Goal: Information Seeking & Learning: Learn about a topic

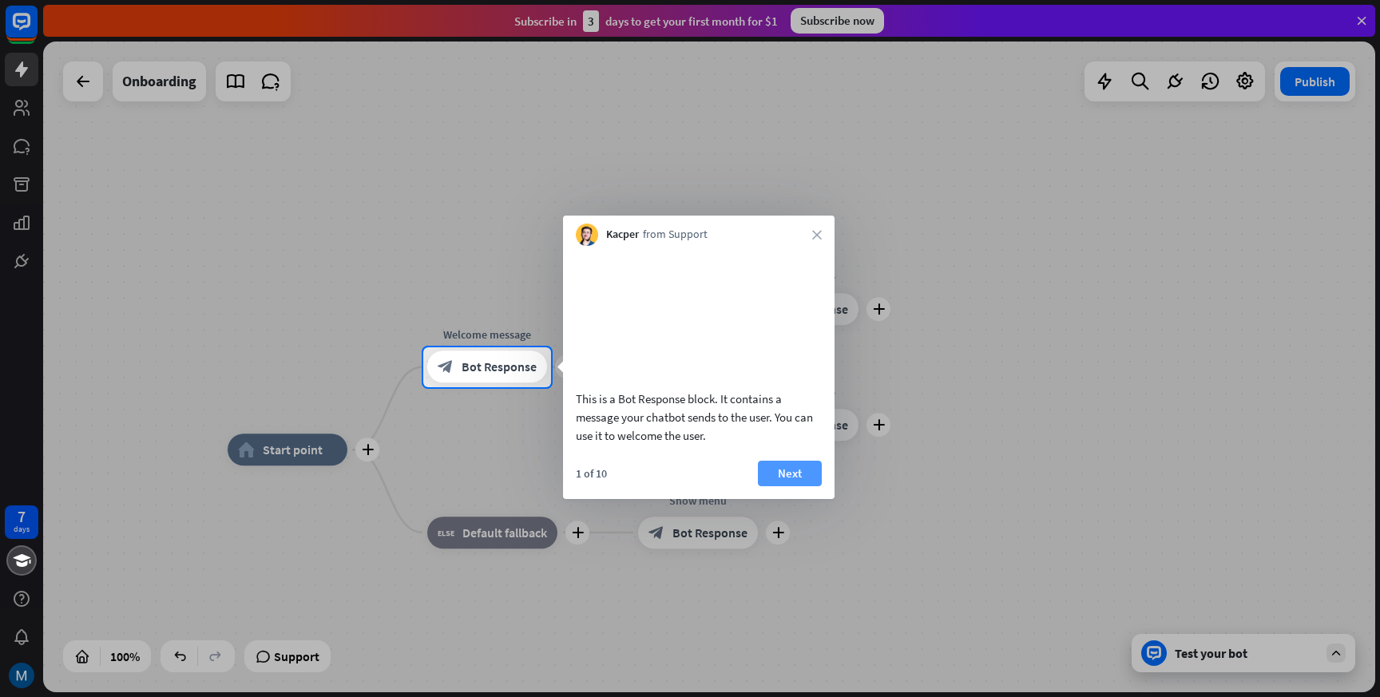
click at [793, 486] on button "Next" at bounding box center [790, 474] width 64 height 26
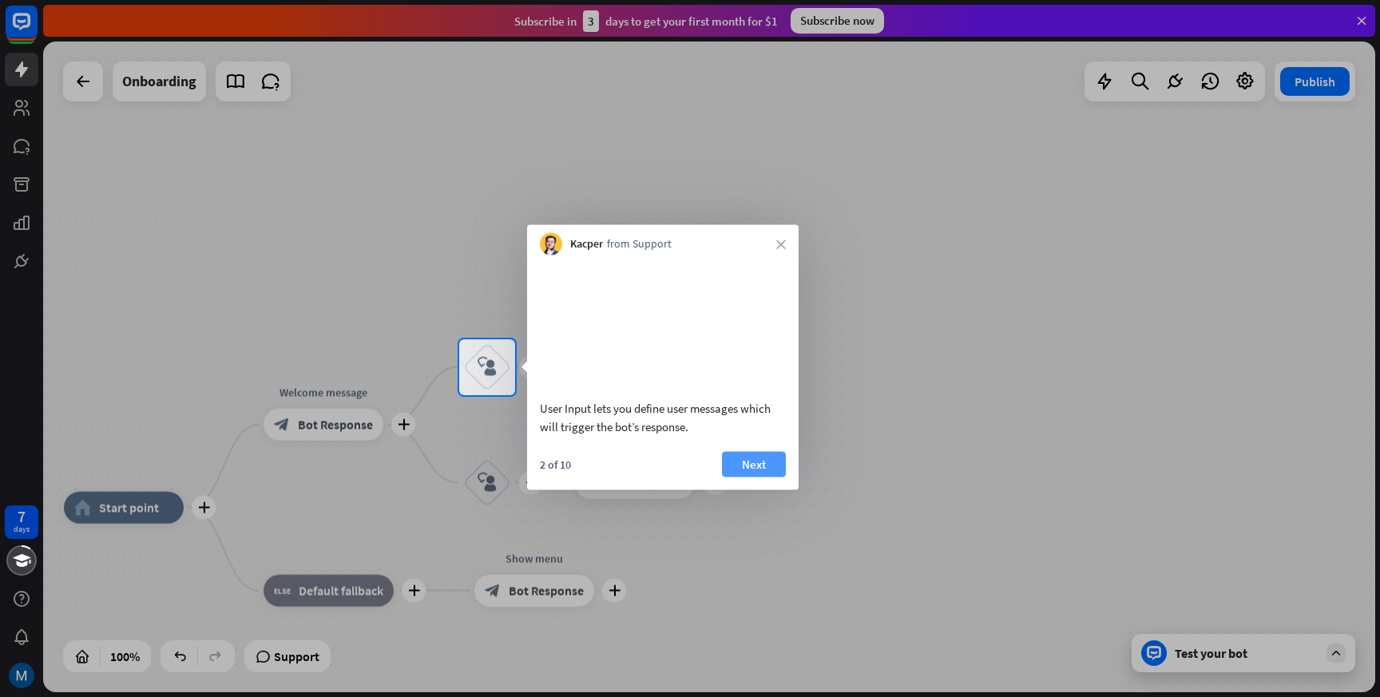
click at [755, 477] on button "Next" at bounding box center [754, 464] width 64 height 26
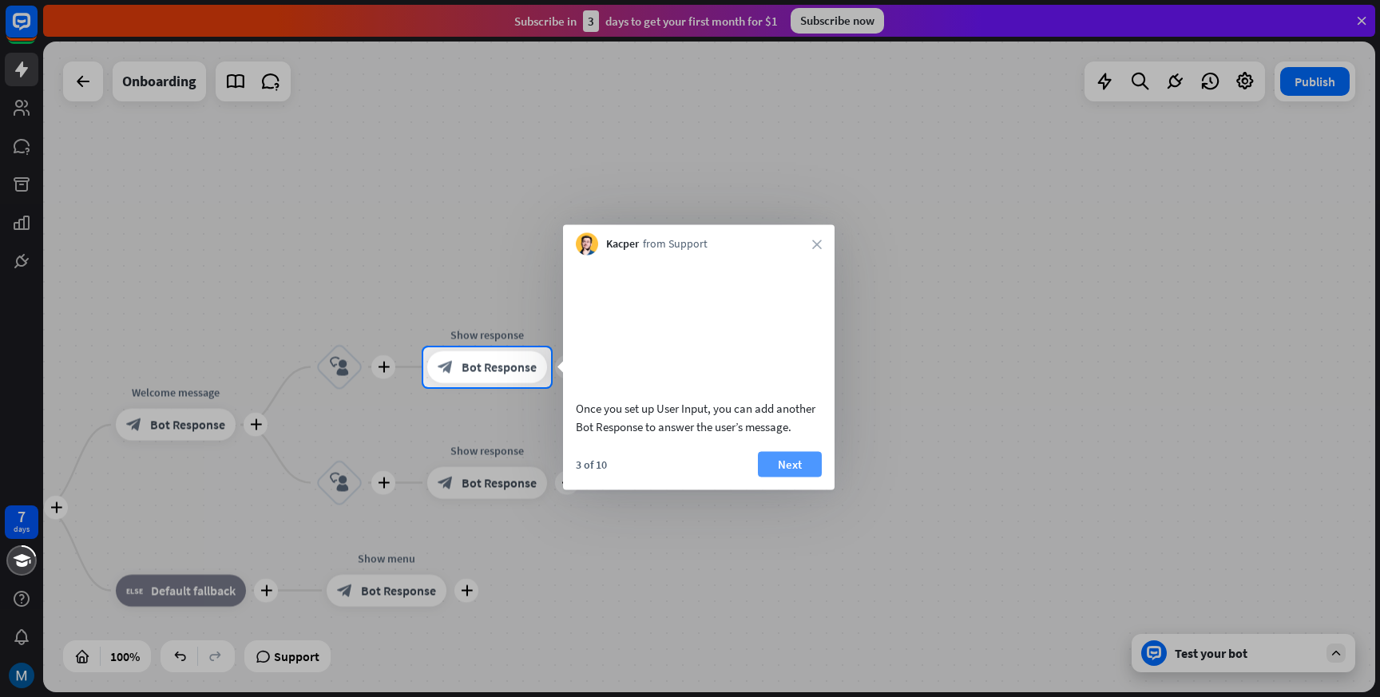
click at [759, 477] on button "Next" at bounding box center [790, 464] width 64 height 26
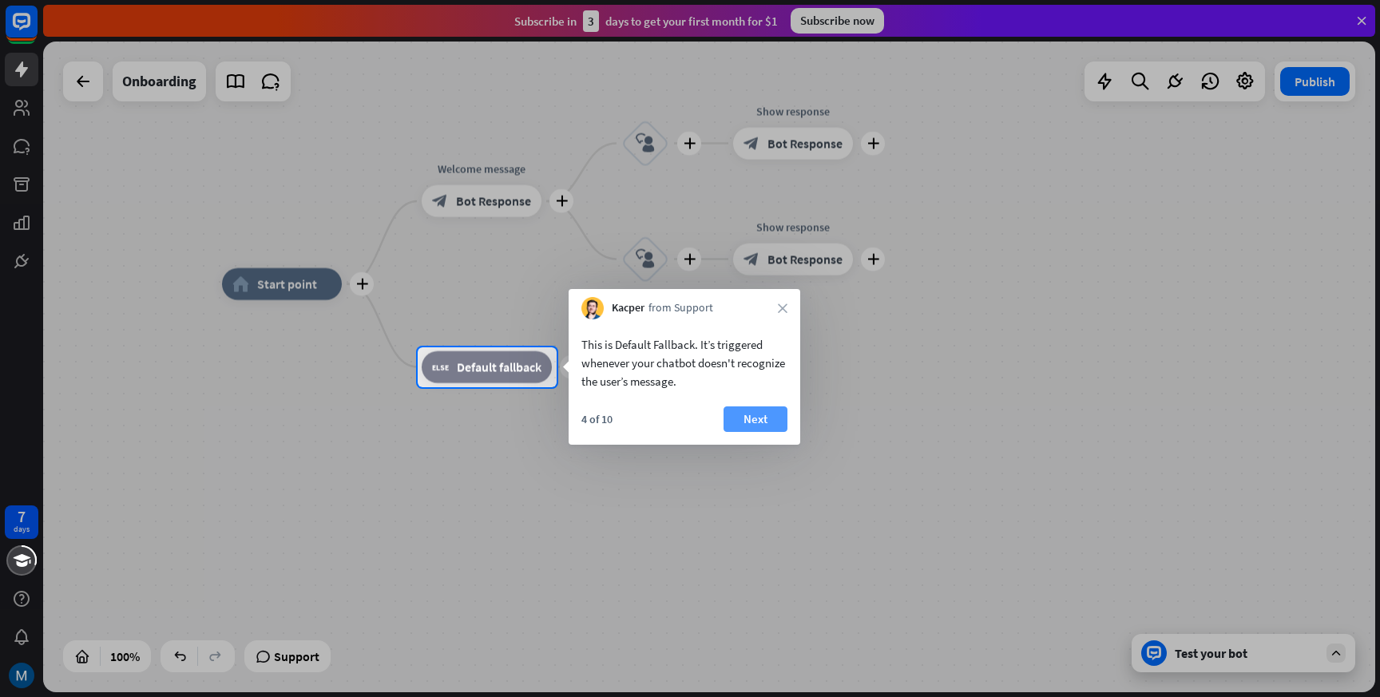
click at [754, 419] on button "Next" at bounding box center [756, 420] width 64 height 26
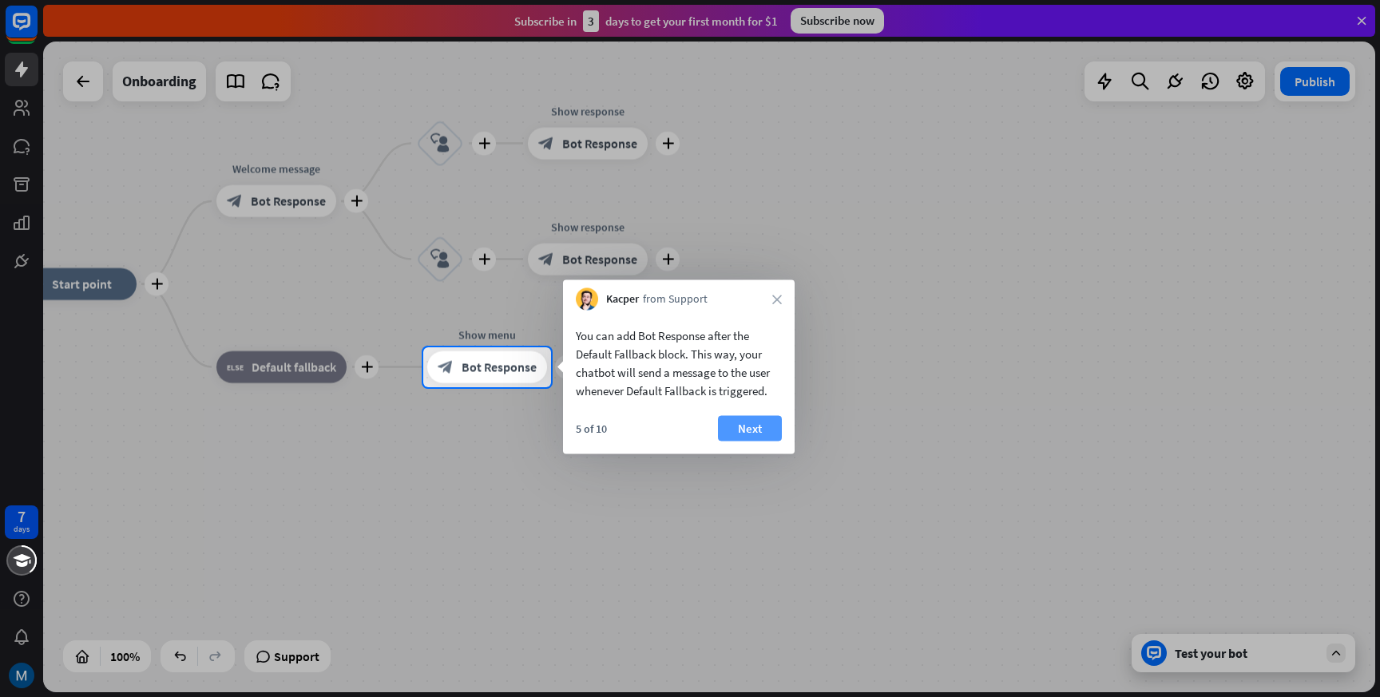
click at [752, 427] on button "Next" at bounding box center [750, 429] width 64 height 26
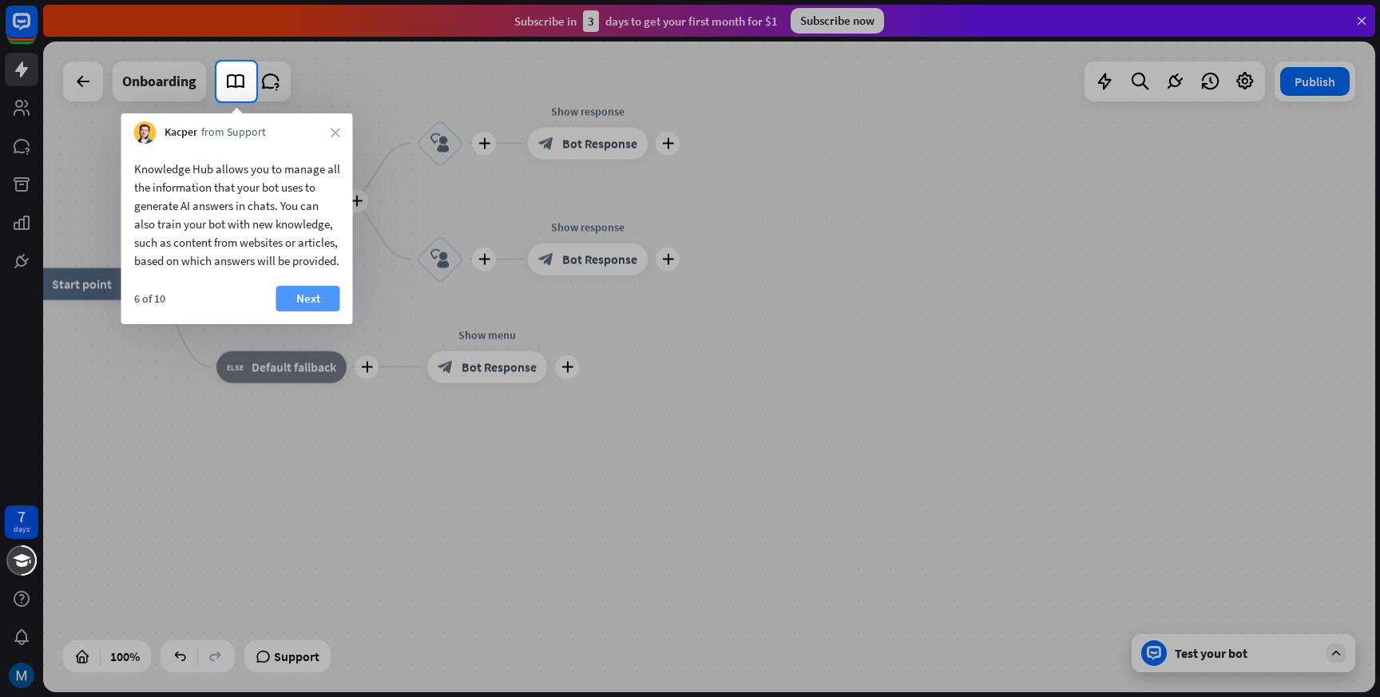
click at [316, 311] on button "Next" at bounding box center [308, 299] width 64 height 26
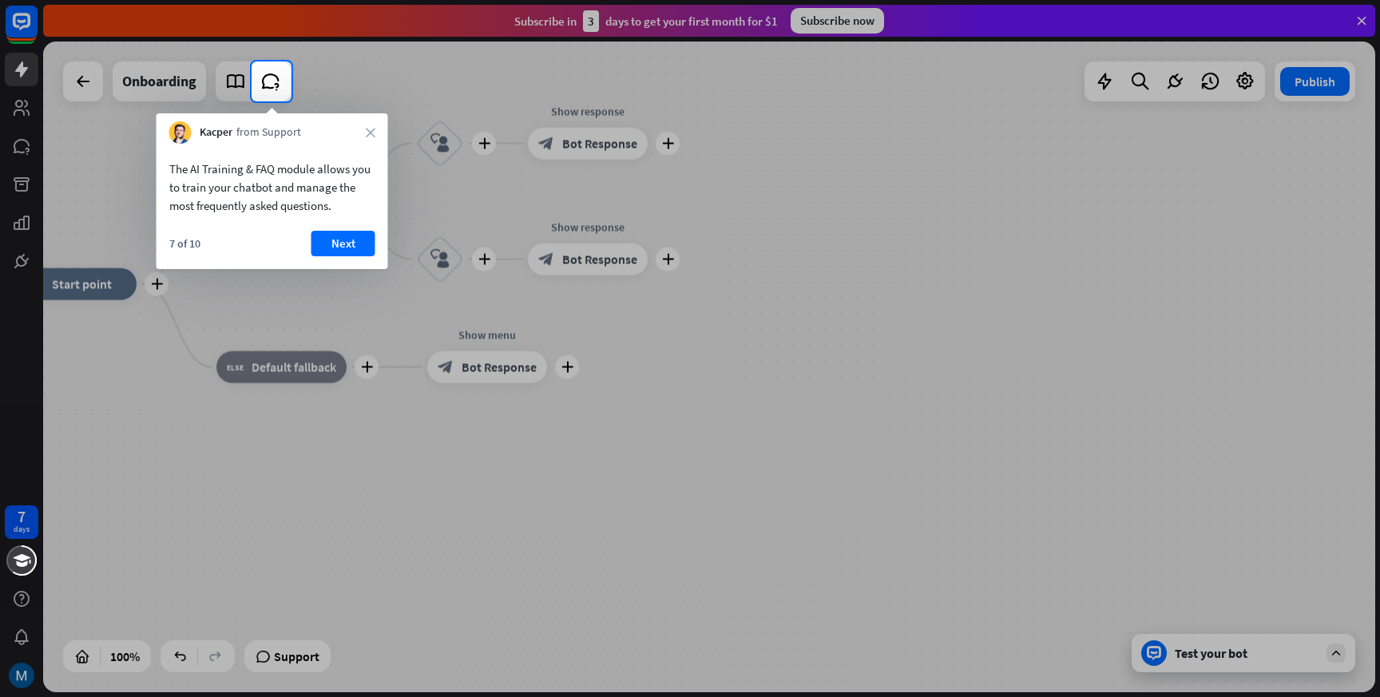
click at [355, 247] on button "Next" at bounding box center [343, 244] width 64 height 26
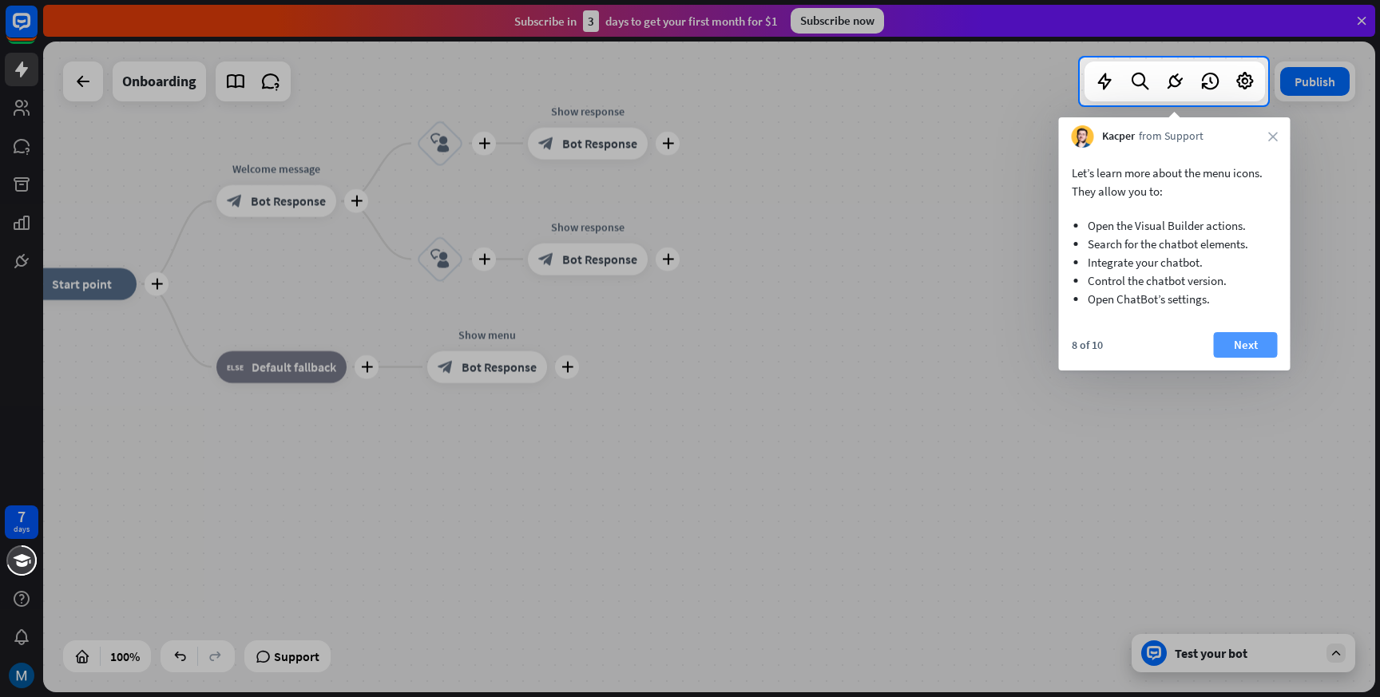
click at [1239, 342] on button "Next" at bounding box center [1246, 345] width 64 height 26
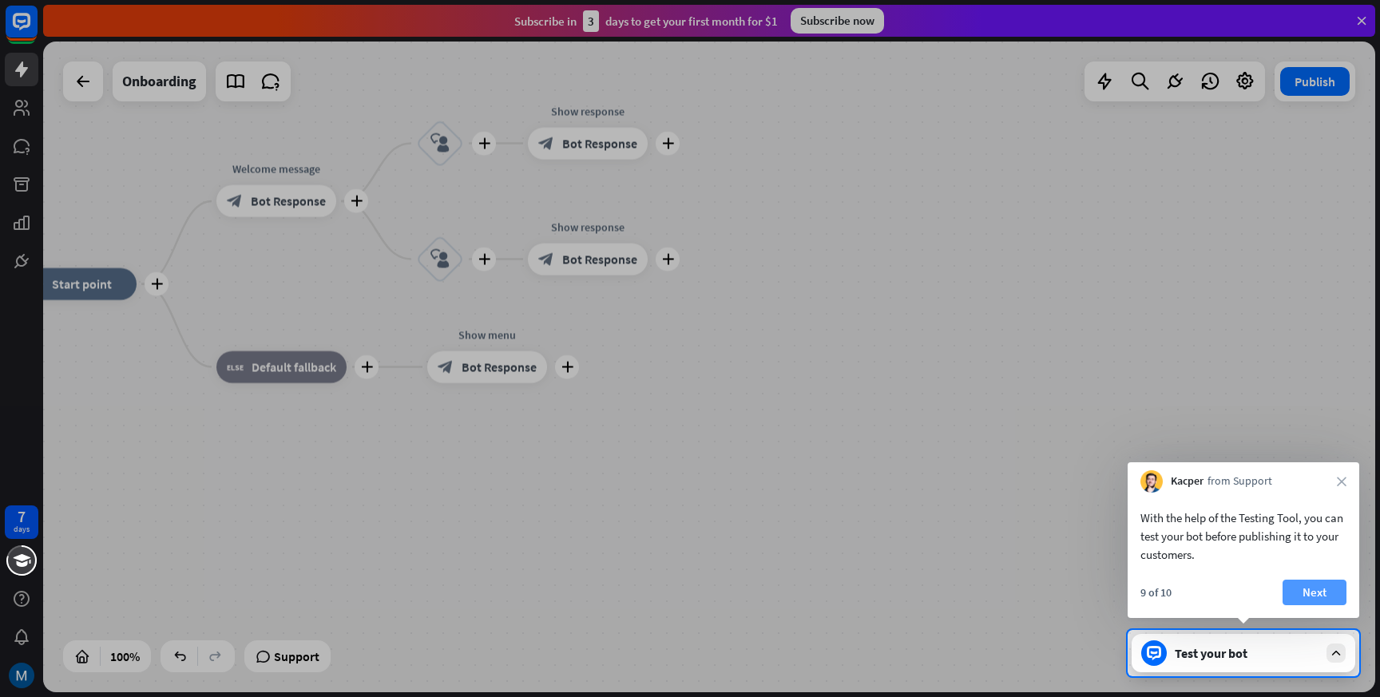
click at [1314, 591] on button "Next" at bounding box center [1315, 593] width 64 height 26
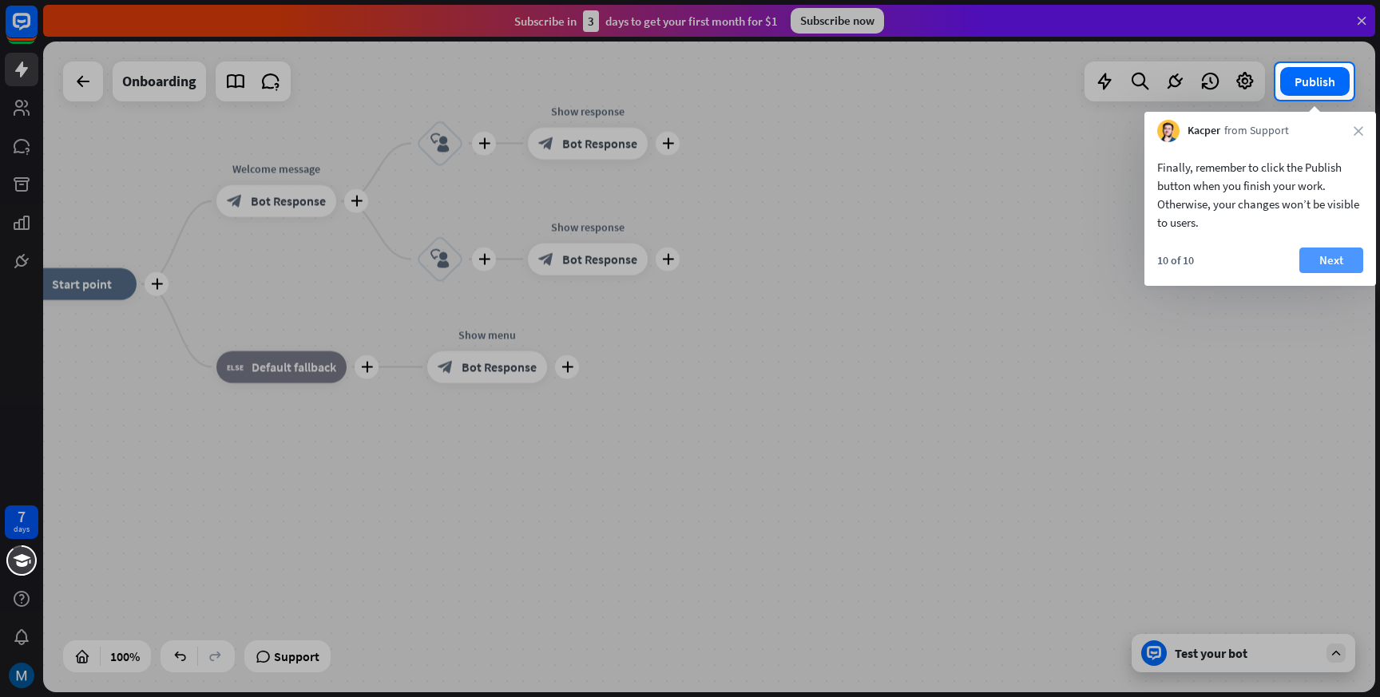
click at [1322, 263] on button "Next" at bounding box center [1331, 261] width 64 height 26
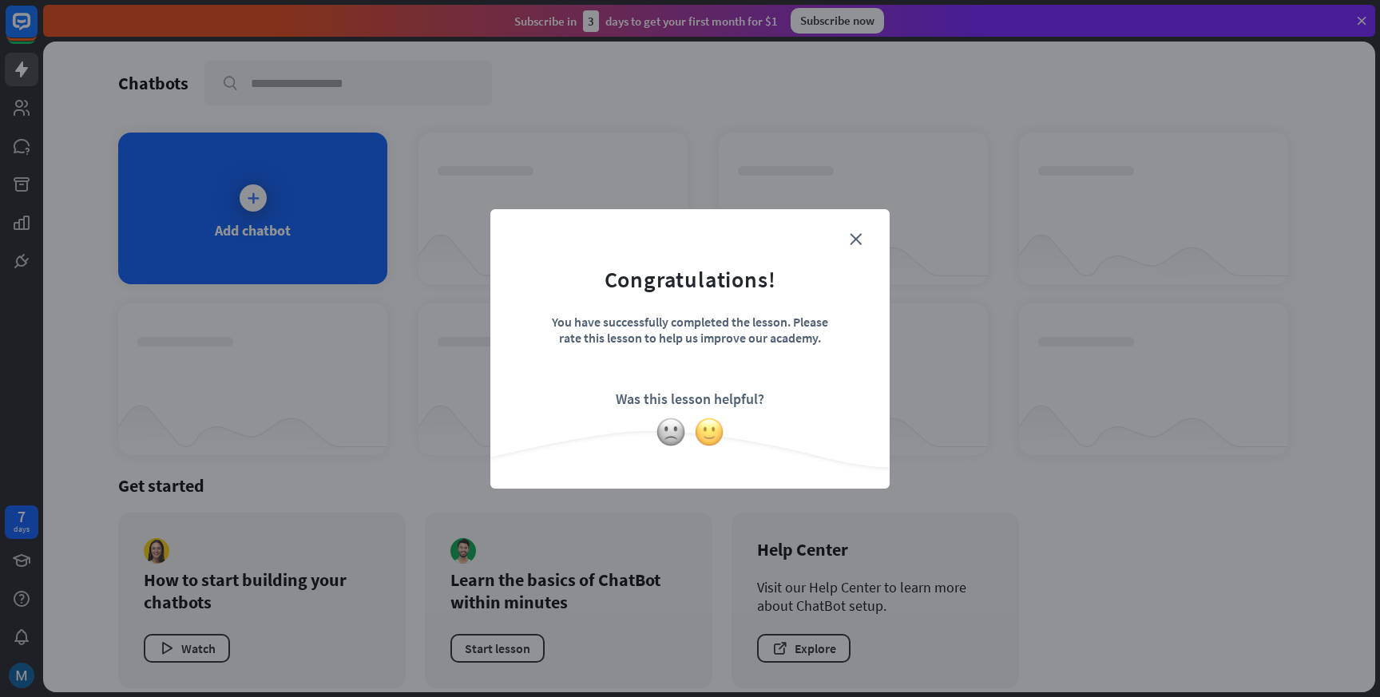
click at [704, 430] on img at bounding box center [709, 432] width 30 height 30
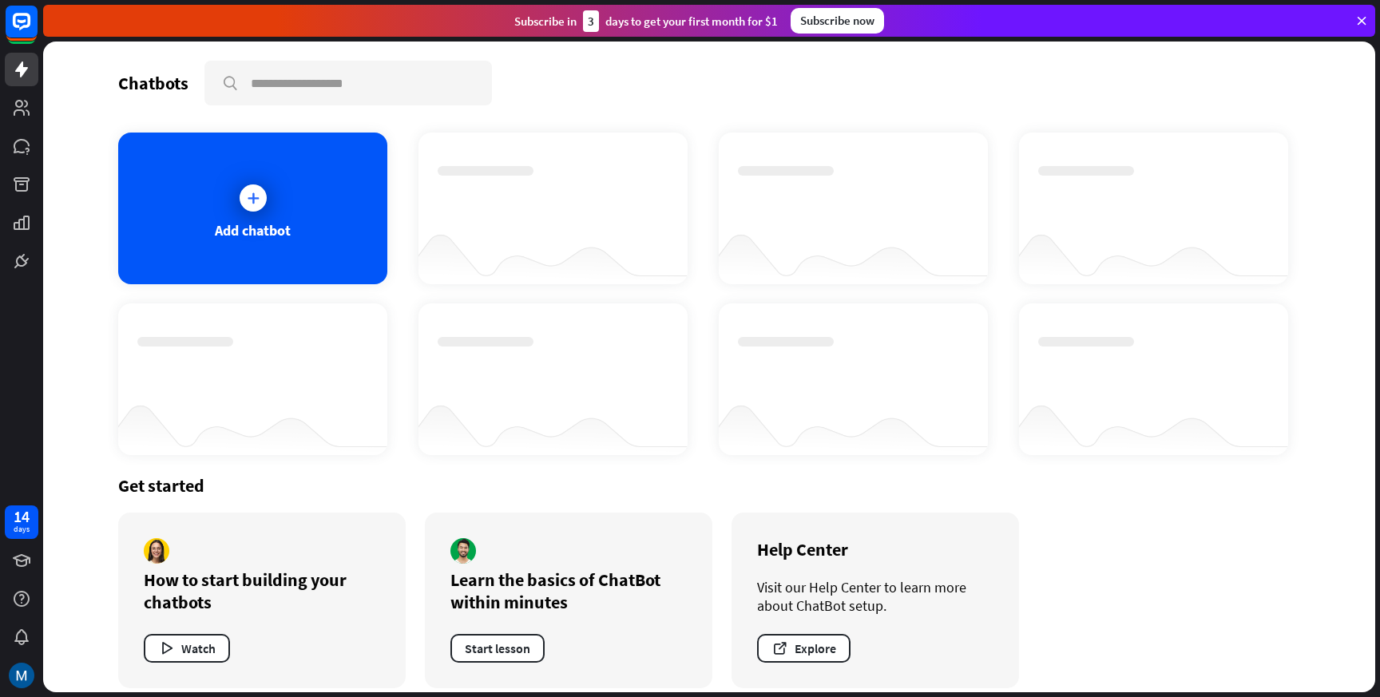
scroll to position [15, 0]
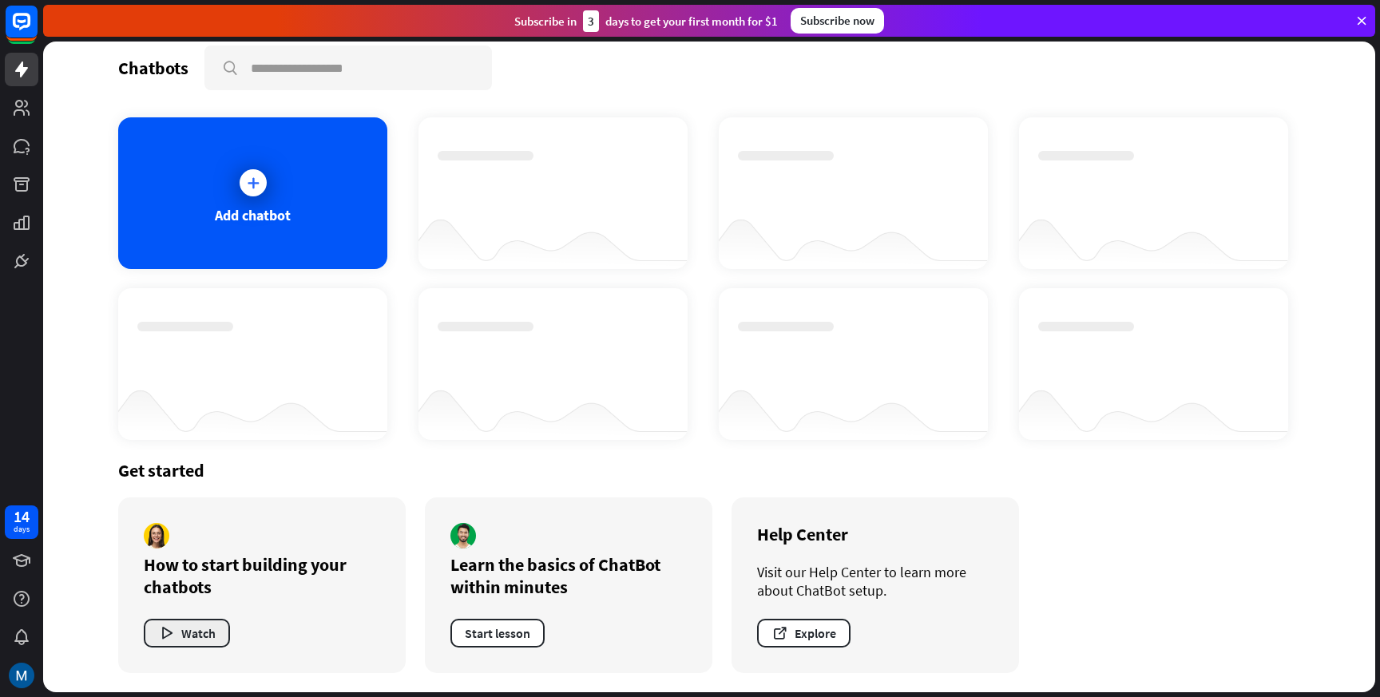
click at [183, 633] on button "Watch" at bounding box center [187, 633] width 86 height 29
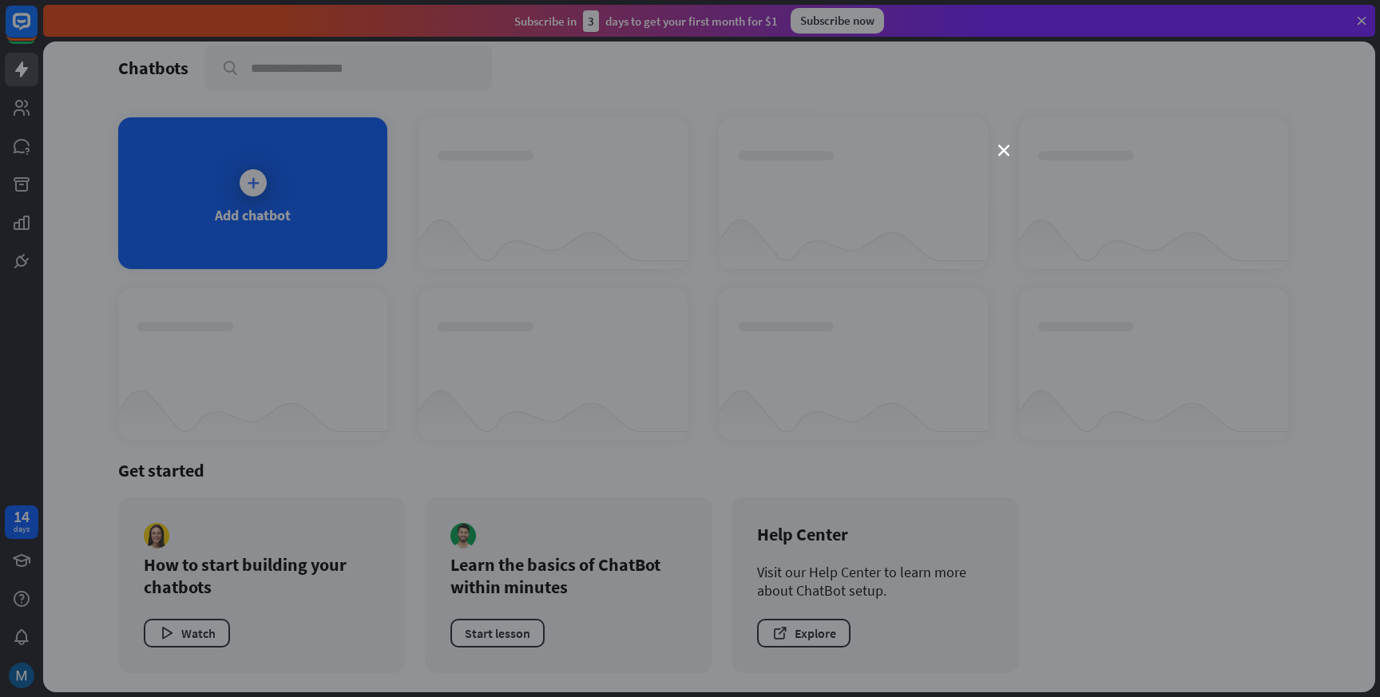
click at [212, 355] on div "close" at bounding box center [690, 348] width 1380 height 697
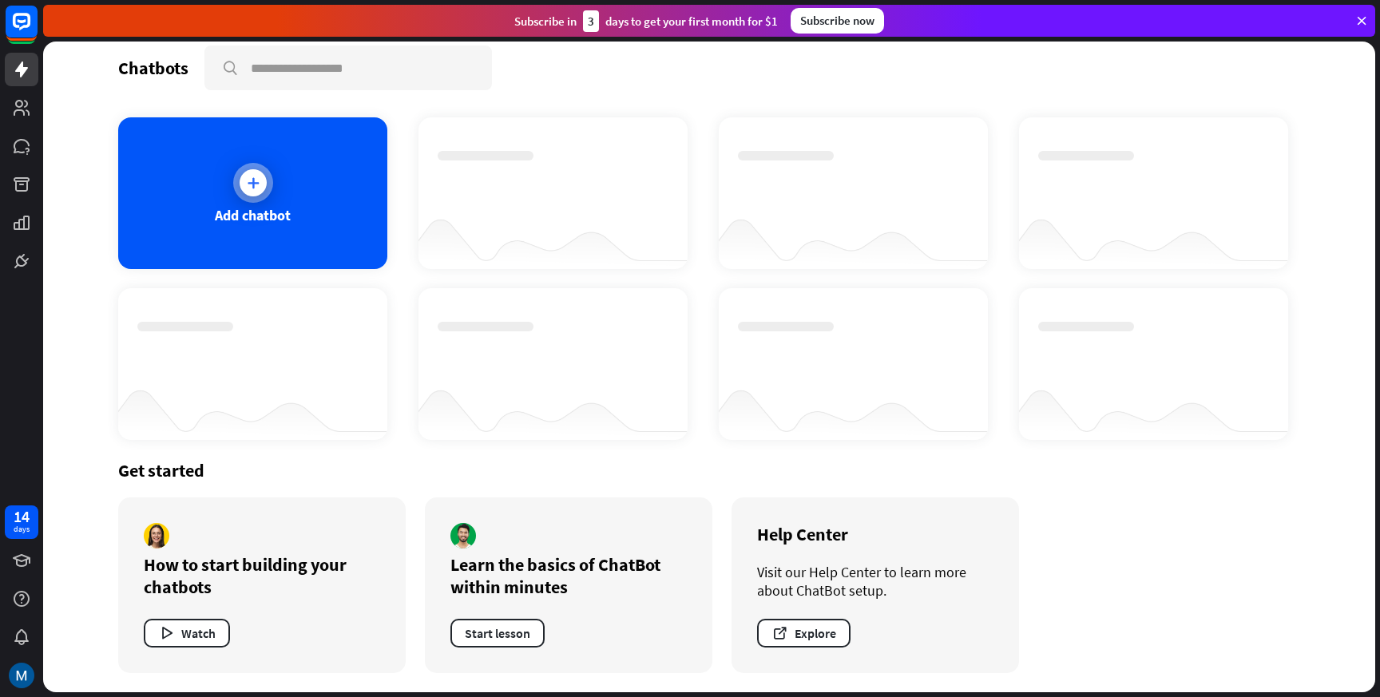
click at [259, 176] on icon at bounding box center [253, 183] width 16 height 16
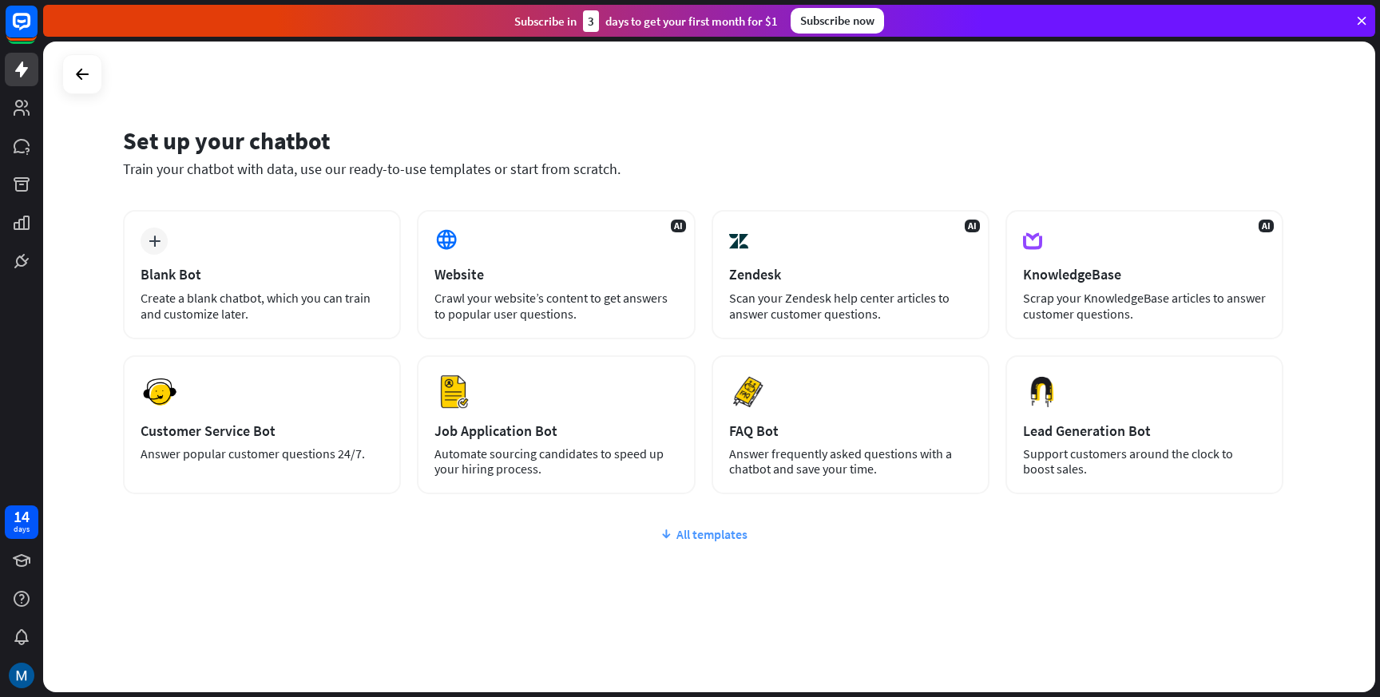
click at [704, 534] on div "All templates" at bounding box center [703, 534] width 1160 height 16
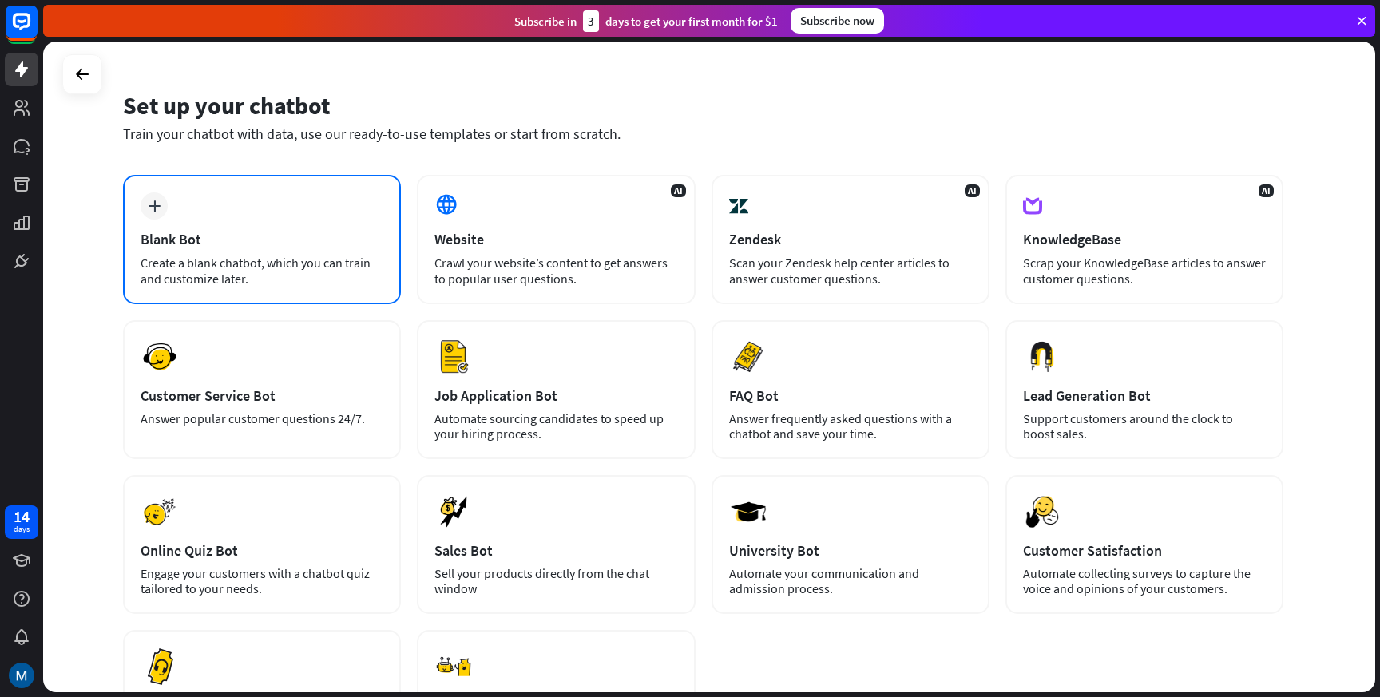
scroll to position [26, 0]
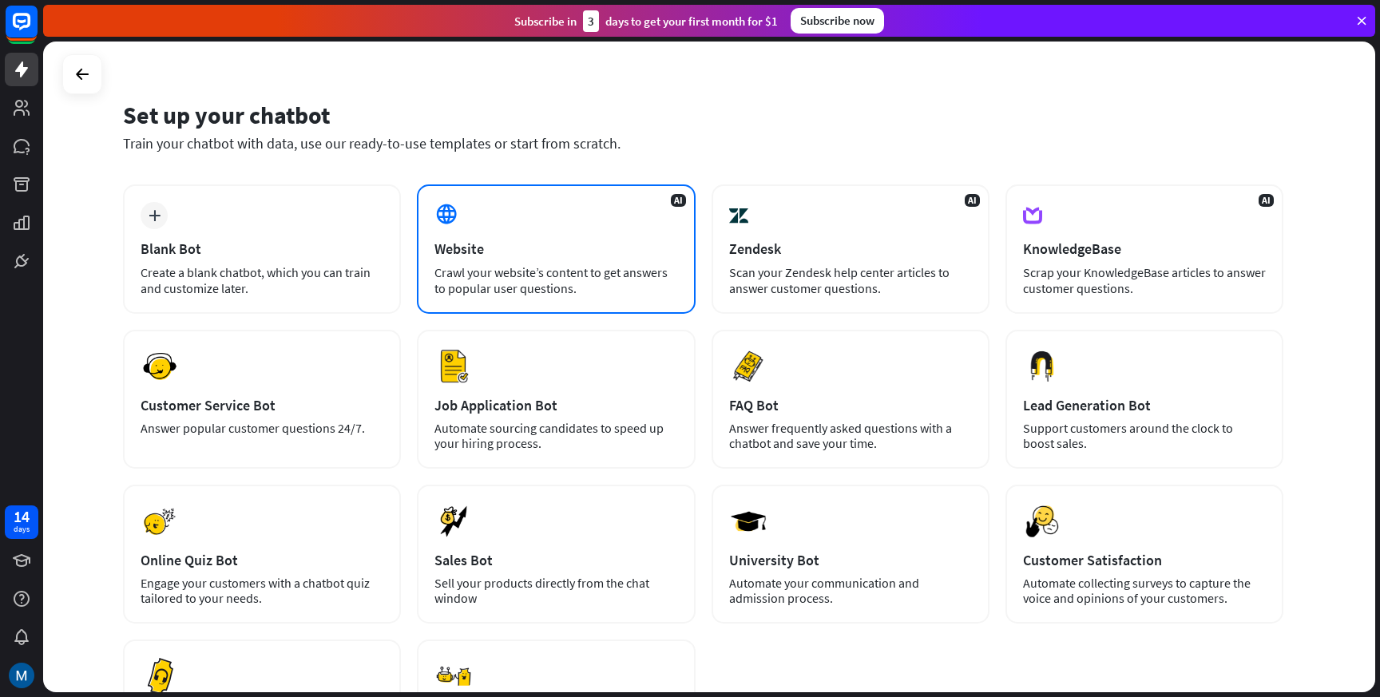
click at [478, 240] on div "Website" at bounding box center [555, 249] width 243 height 18
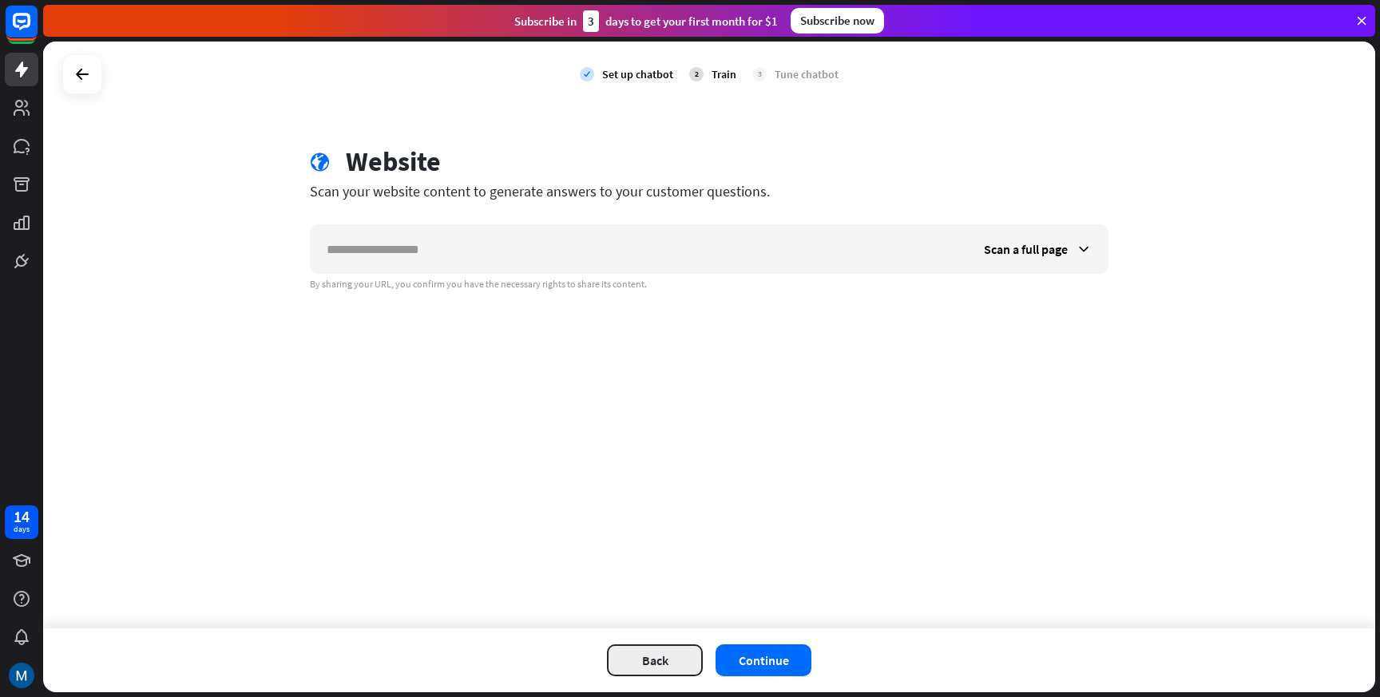
click at [669, 653] on button "Back" at bounding box center [655, 661] width 96 height 32
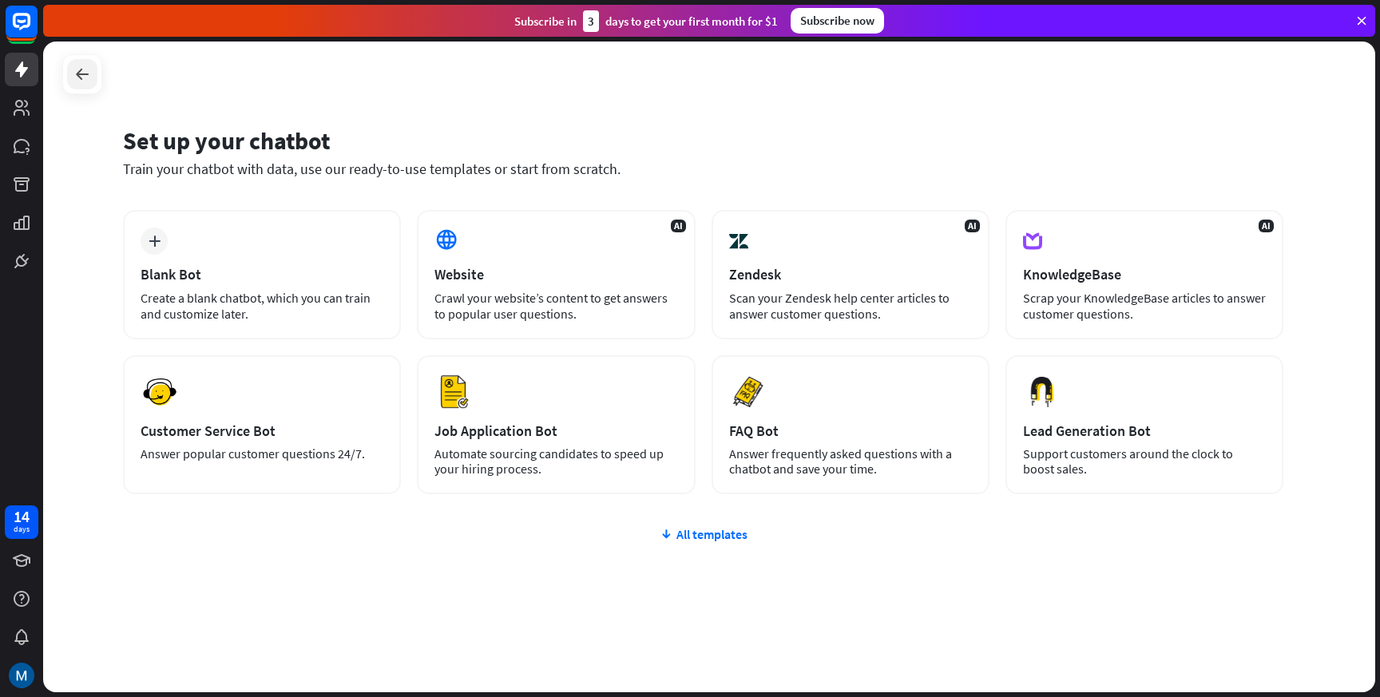
click at [77, 74] on icon at bounding box center [82, 74] width 19 height 19
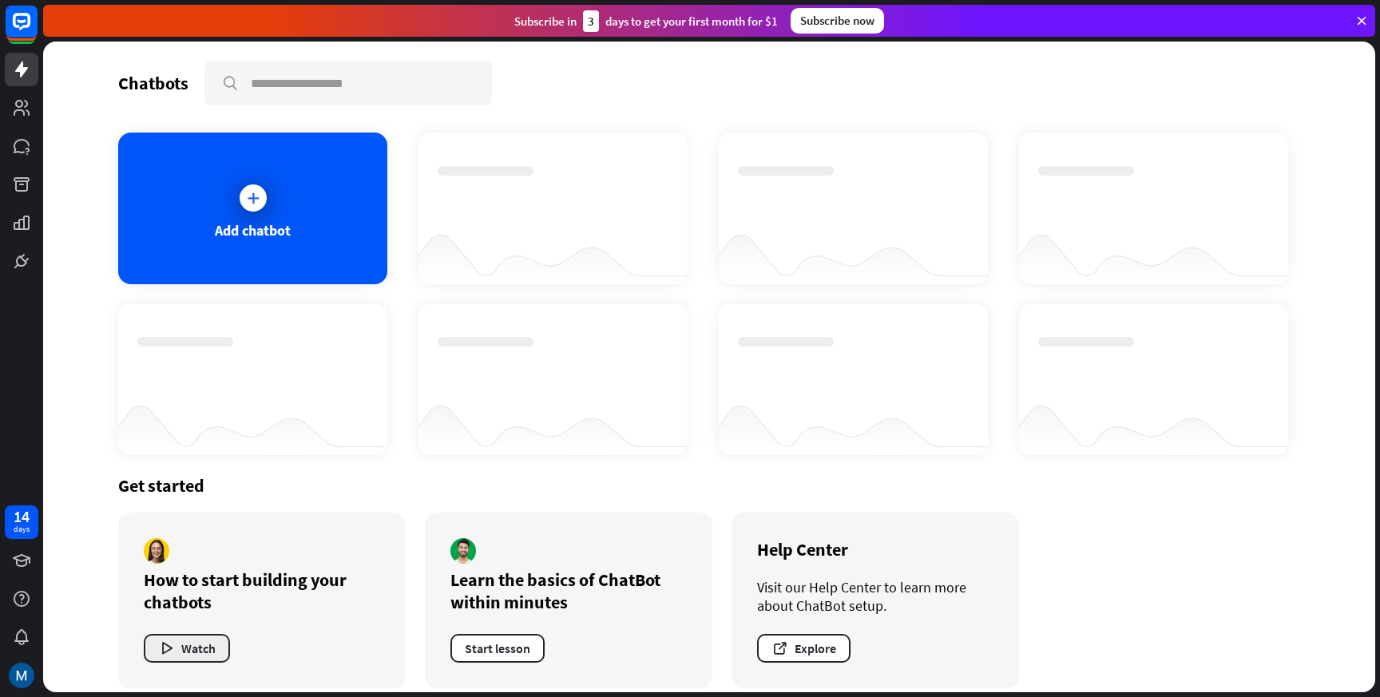
click at [177, 651] on button "Watch" at bounding box center [187, 648] width 86 height 29
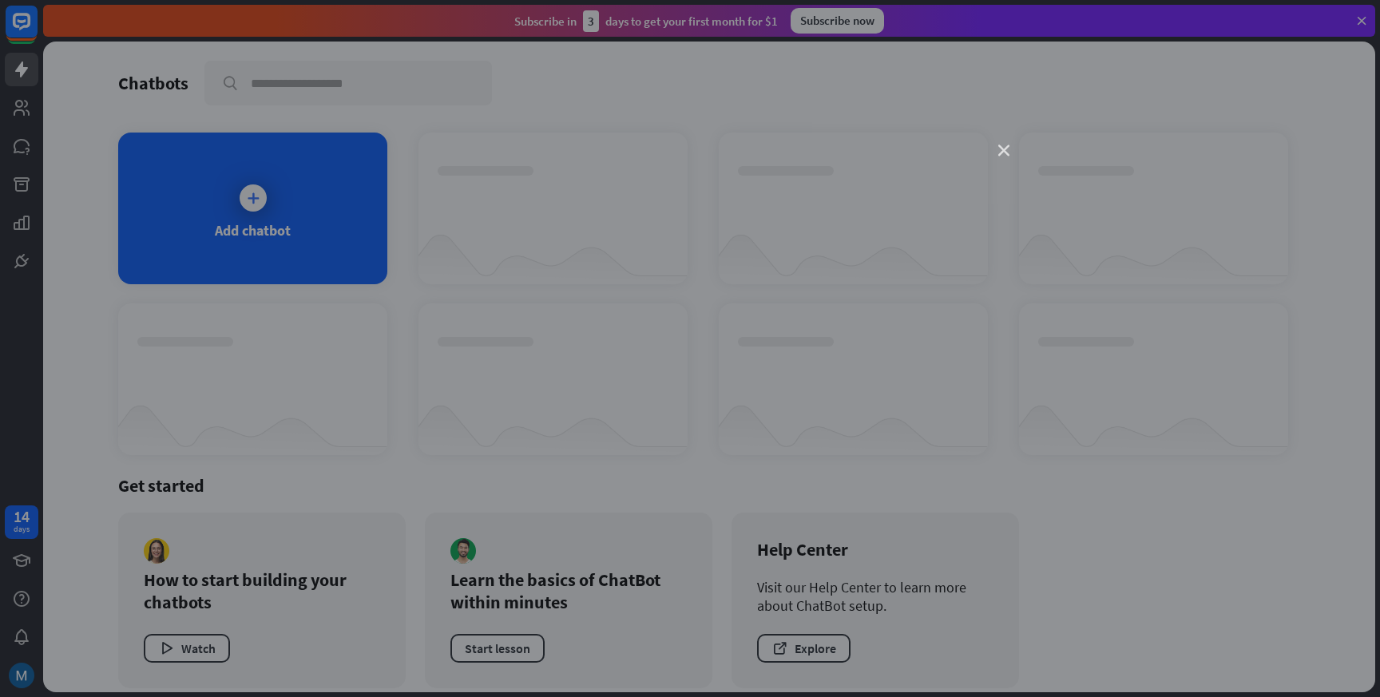
click at [1004, 146] on icon "close" at bounding box center [1003, 150] width 11 height 11
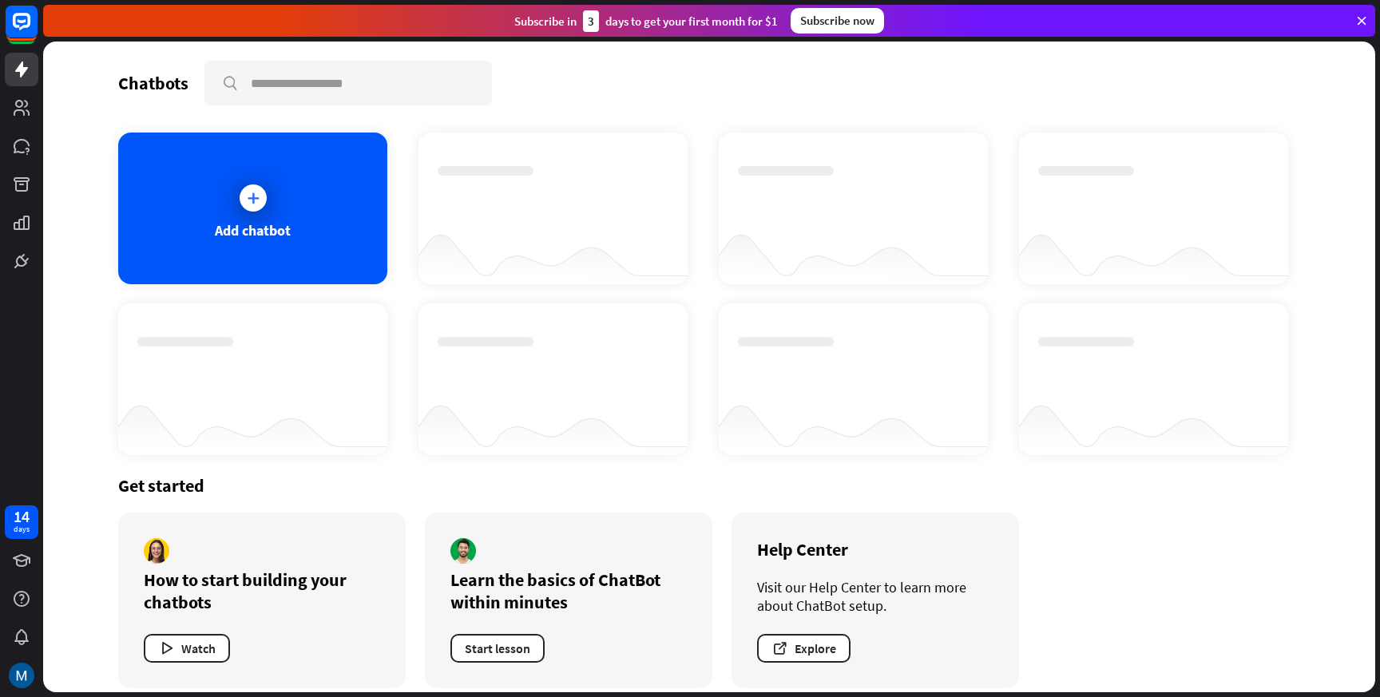
click at [1367, 16] on icon at bounding box center [1362, 21] width 14 height 14
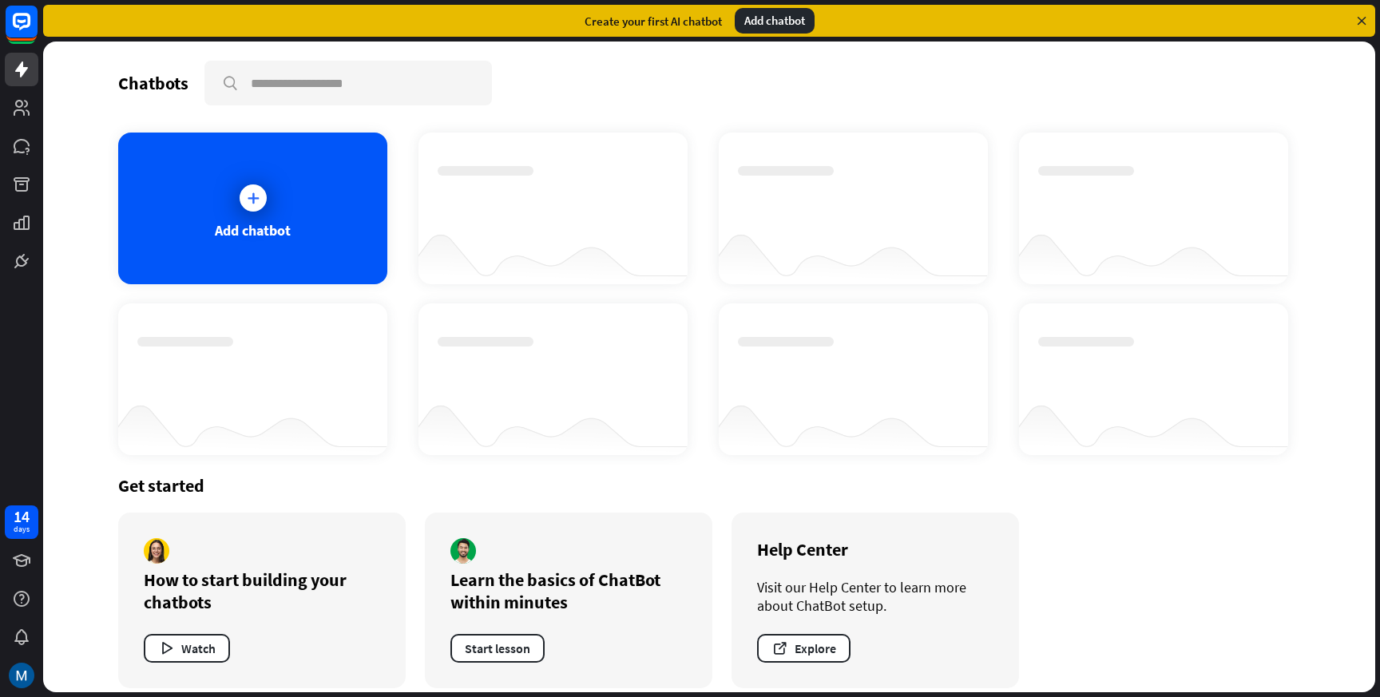
click at [1361, 21] on icon at bounding box center [1362, 21] width 14 height 14
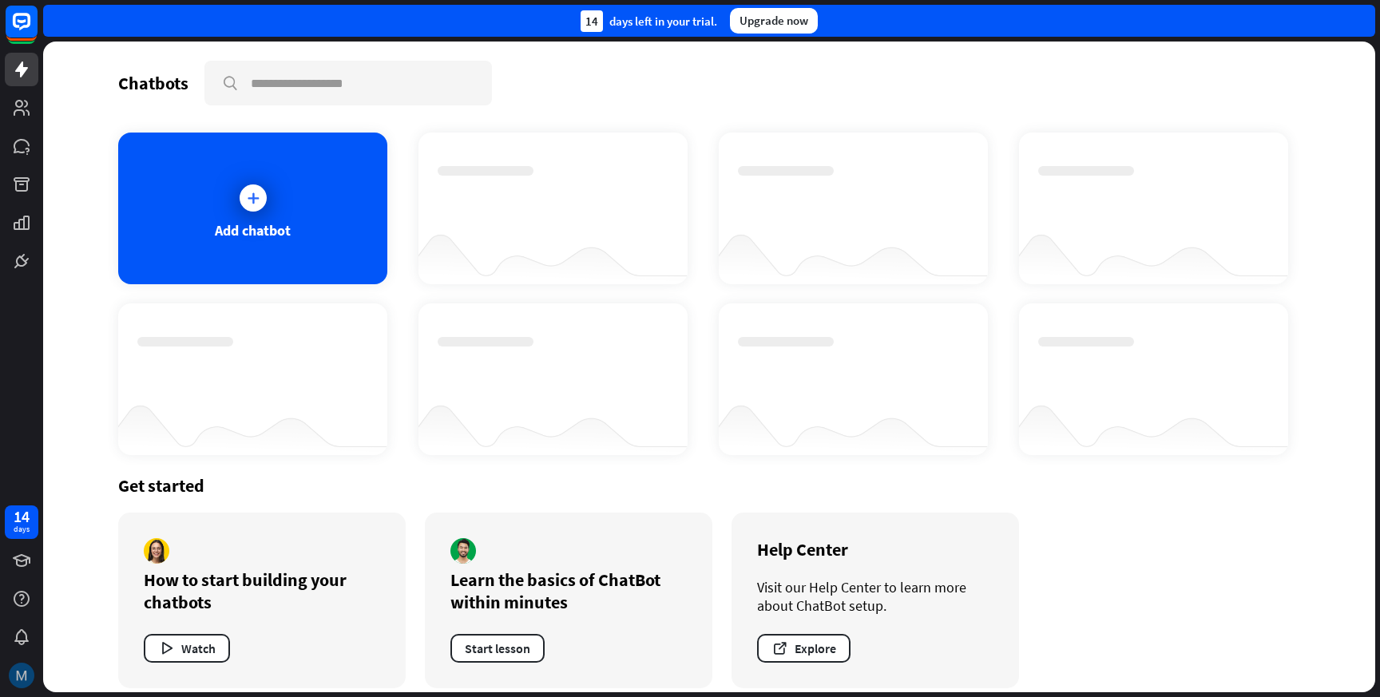
click at [18, 676] on img at bounding box center [22, 676] width 26 height 26
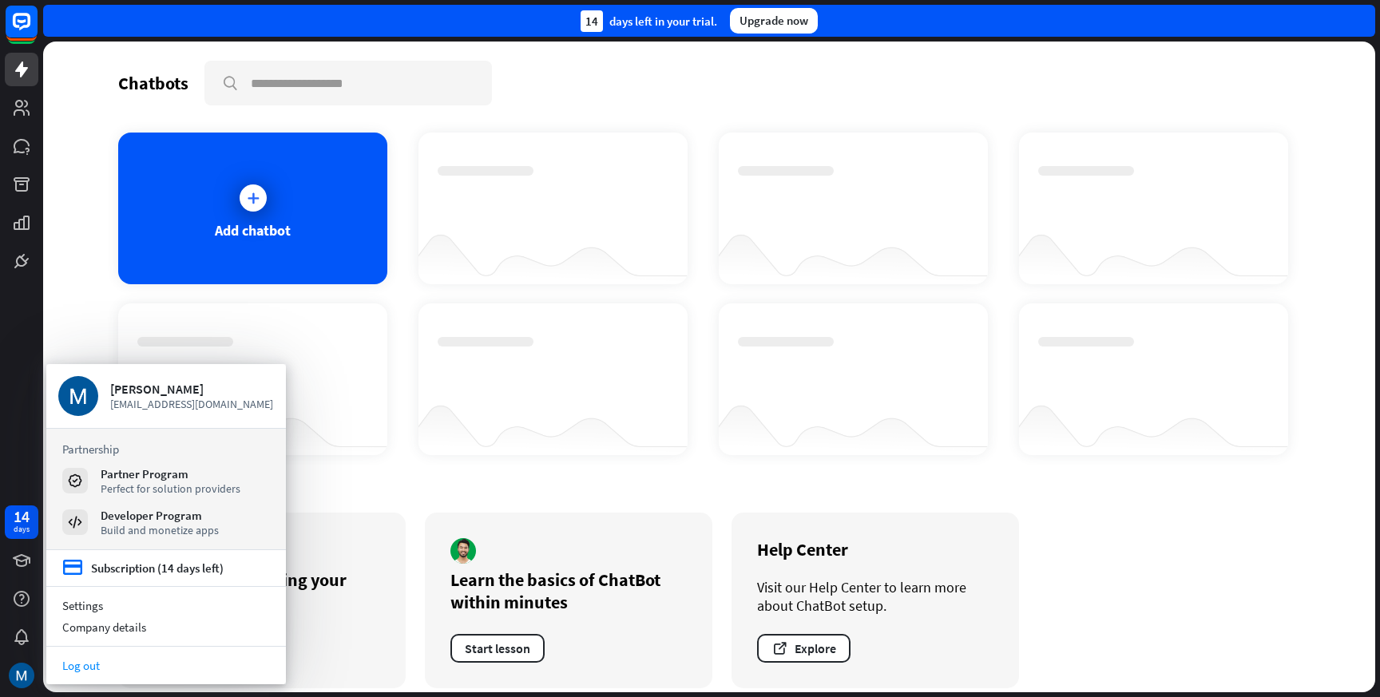
click at [80, 670] on link "Log out" at bounding box center [166, 666] width 240 height 22
